Goal: Find specific page/section: Find specific page/section

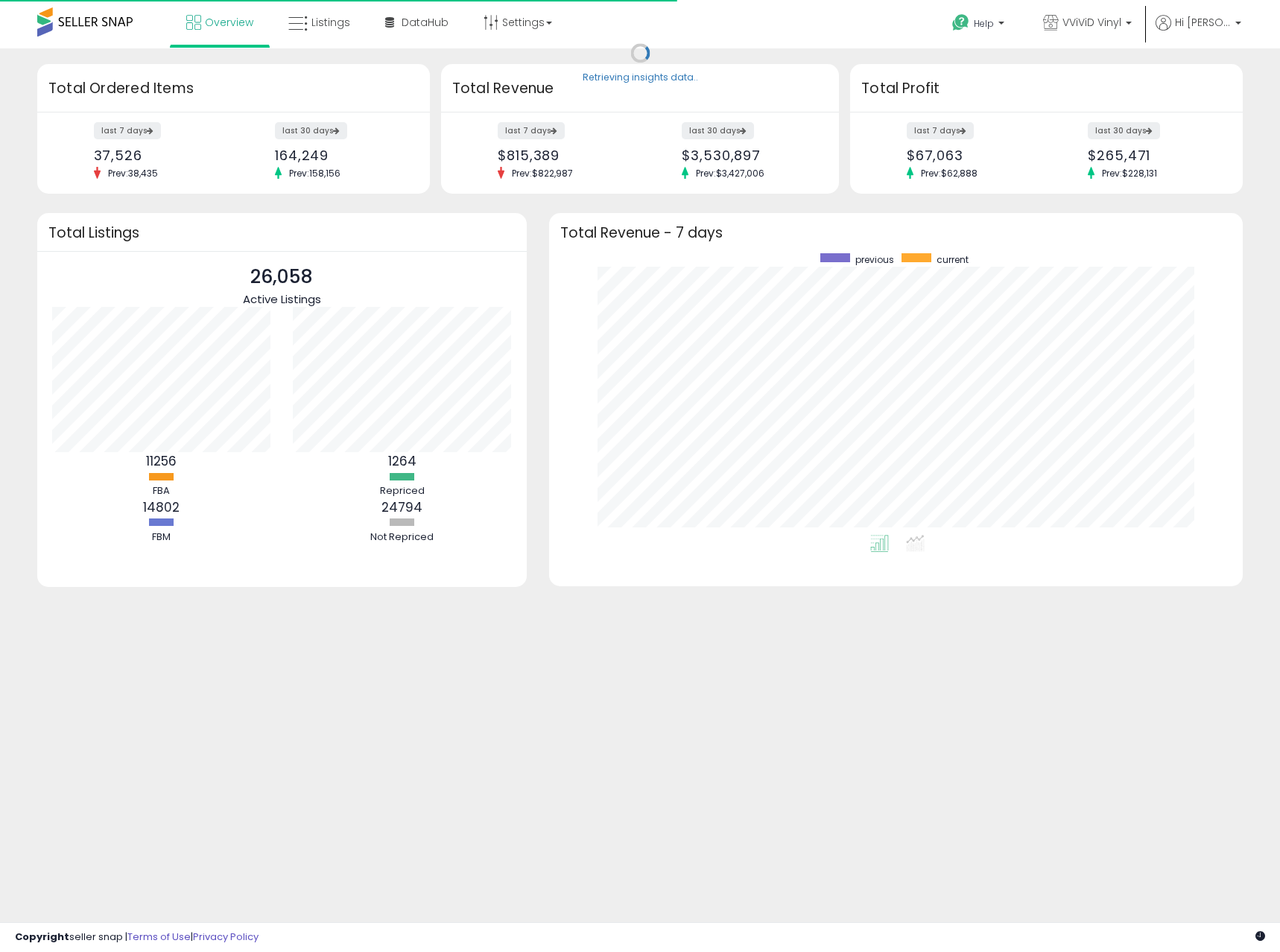
scroll to position [282, 665]
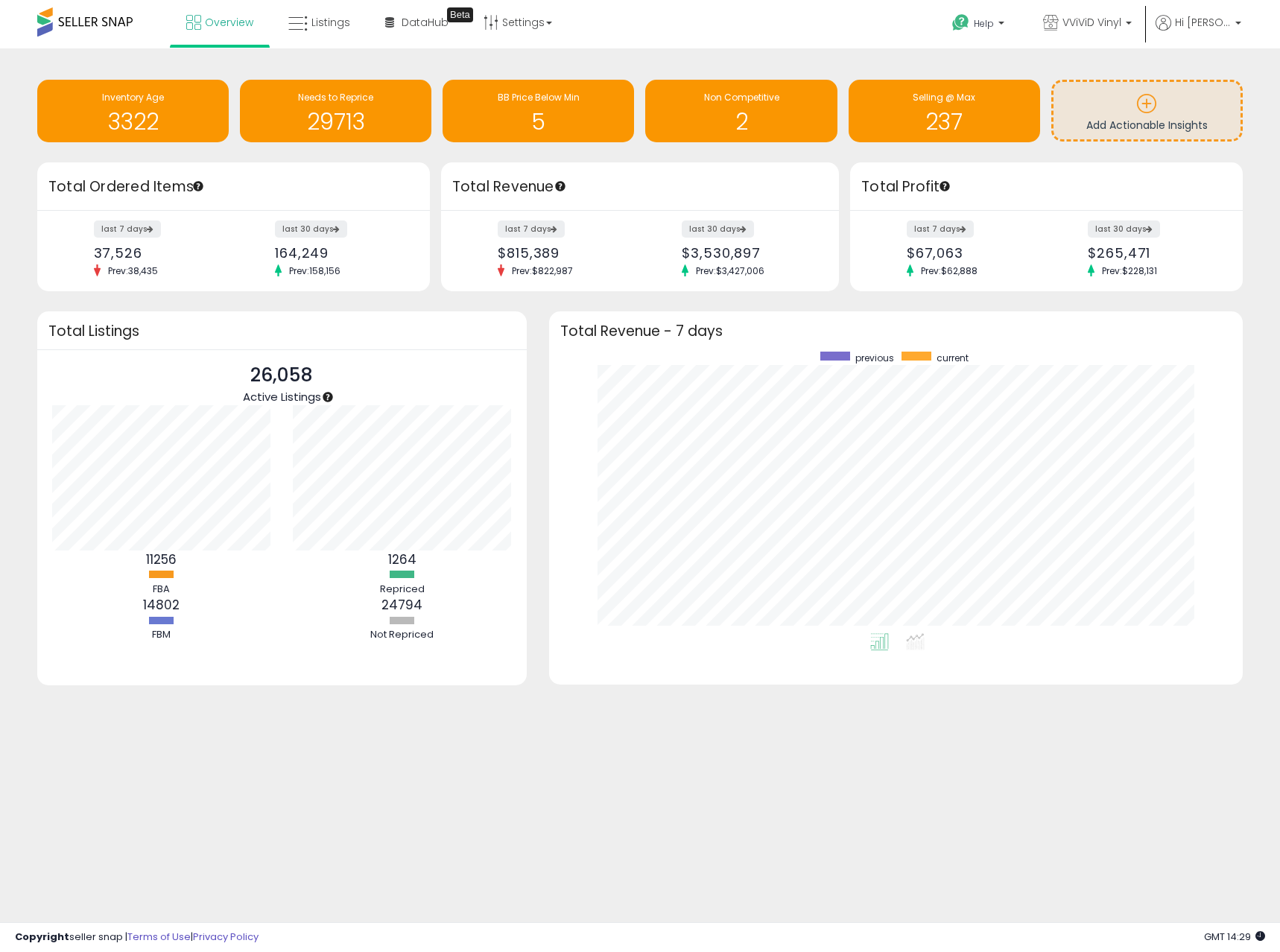
click at [373, 757] on div "Retrieving insights data.. Inventory Age 3322 Needs to Reprice 29713 BB Price B…" at bounding box center [640, 405] width 1280 height 713
click at [302, 25] on icon at bounding box center [298, 24] width 19 height 19
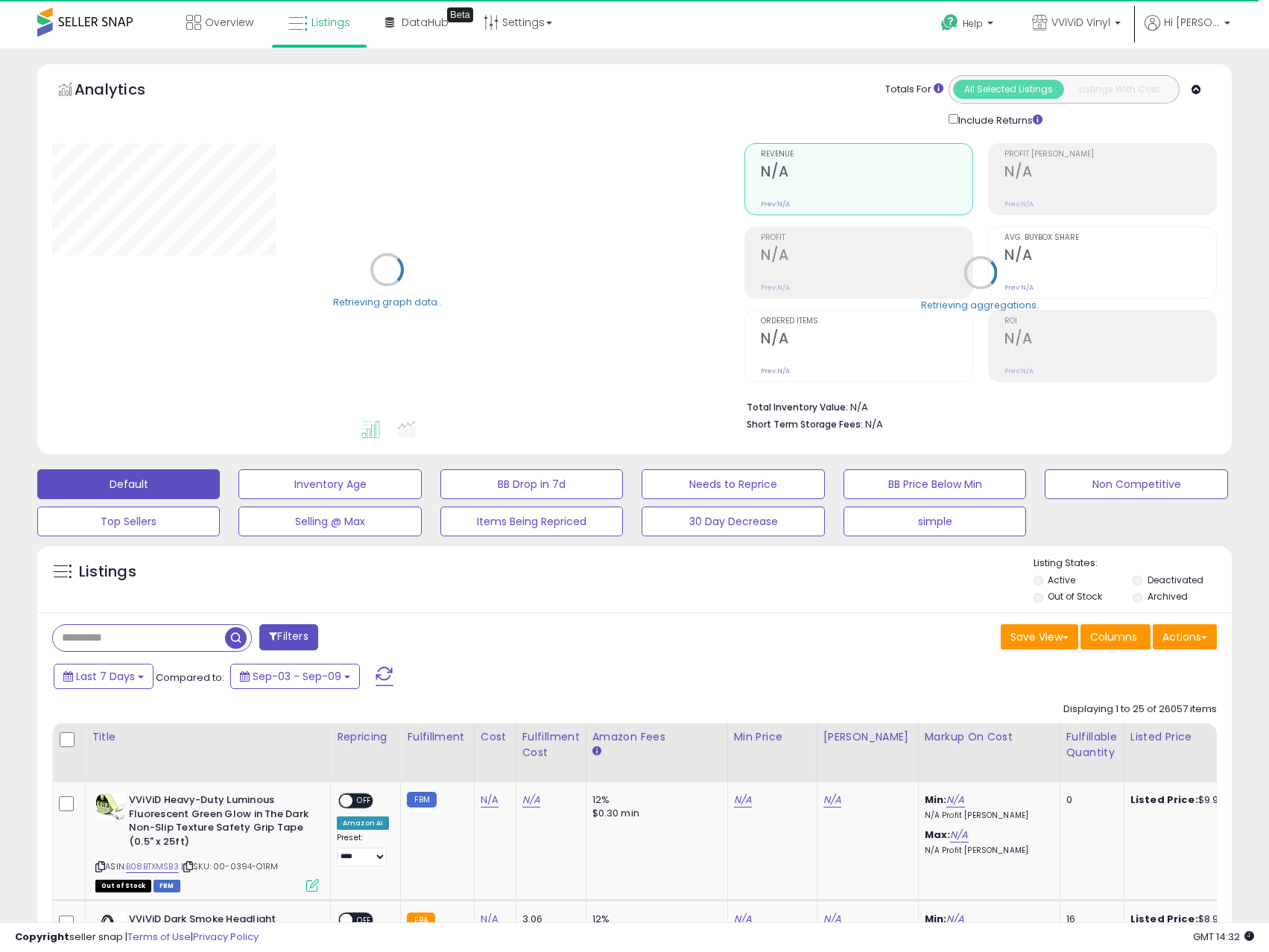
click at [104, 22] on span at bounding box center [85, 22] width 96 height 29
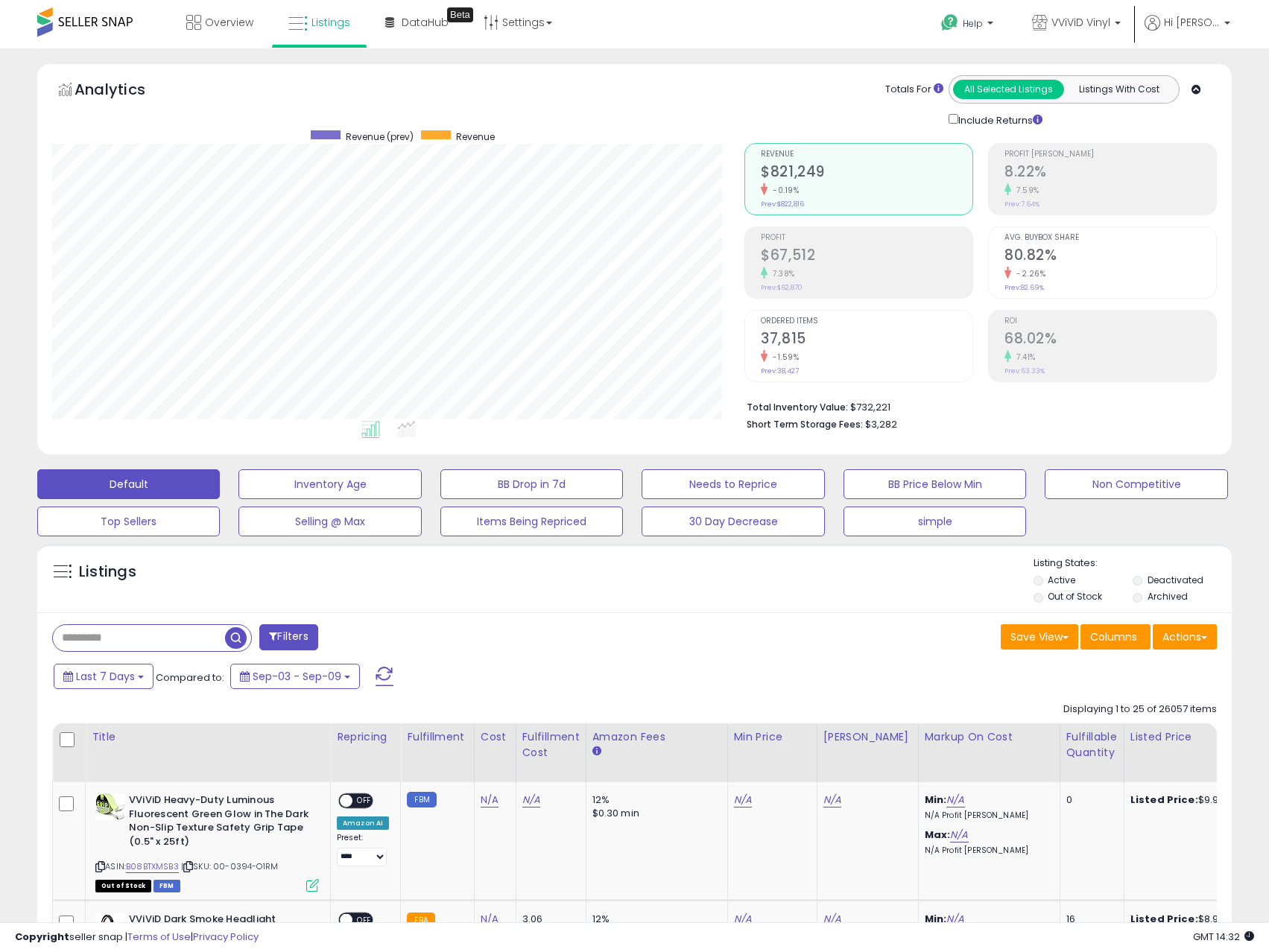
click at [644, 587] on div "Listings" at bounding box center [634, 582] width 1195 height 50
